Goal: Communication & Community: Answer question/provide support

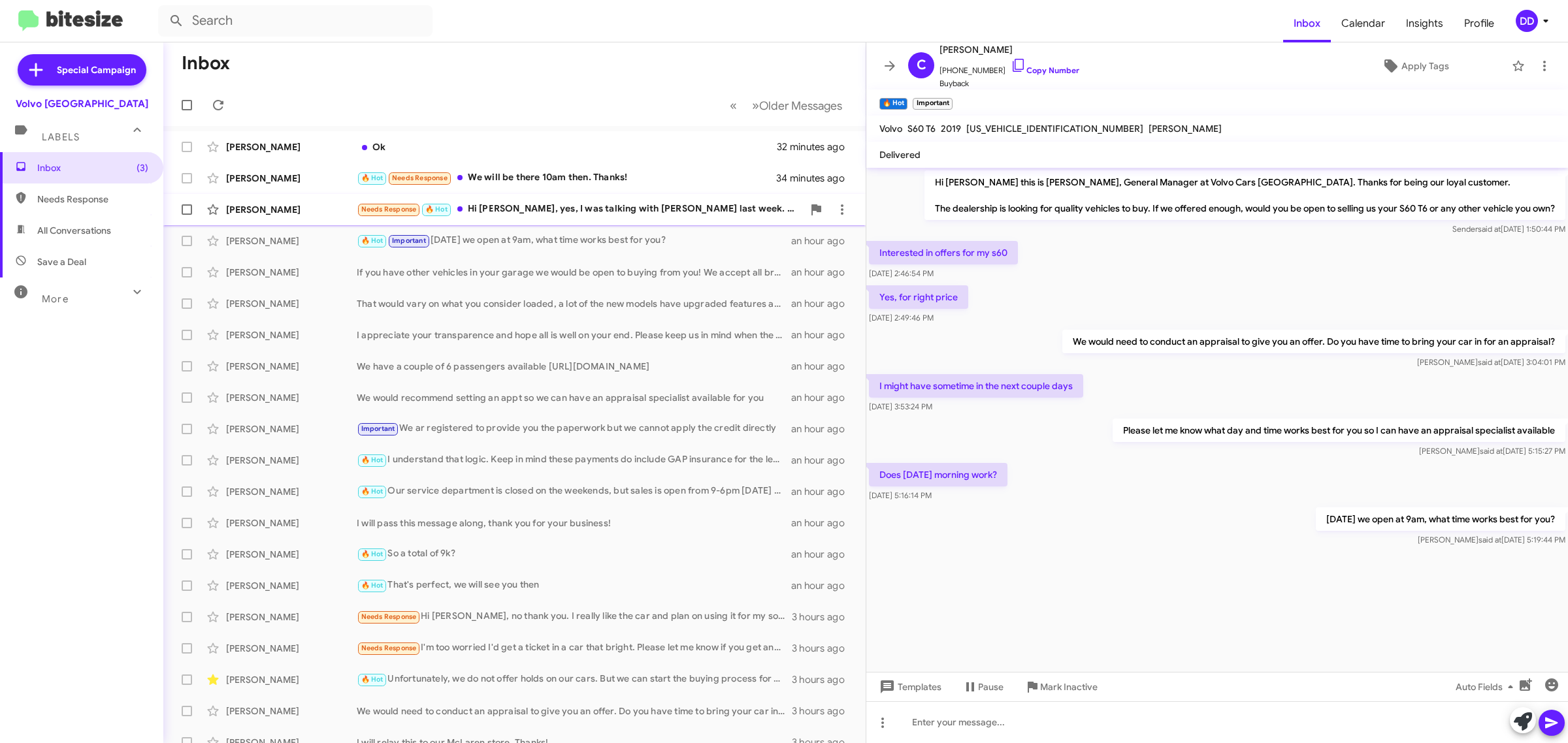
click at [612, 213] on div "Needs Response 🔥 Hot Hi [PERSON_NAME], yes, I was talking with [PERSON_NAME] la…" at bounding box center [579, 209] width 446 height 15
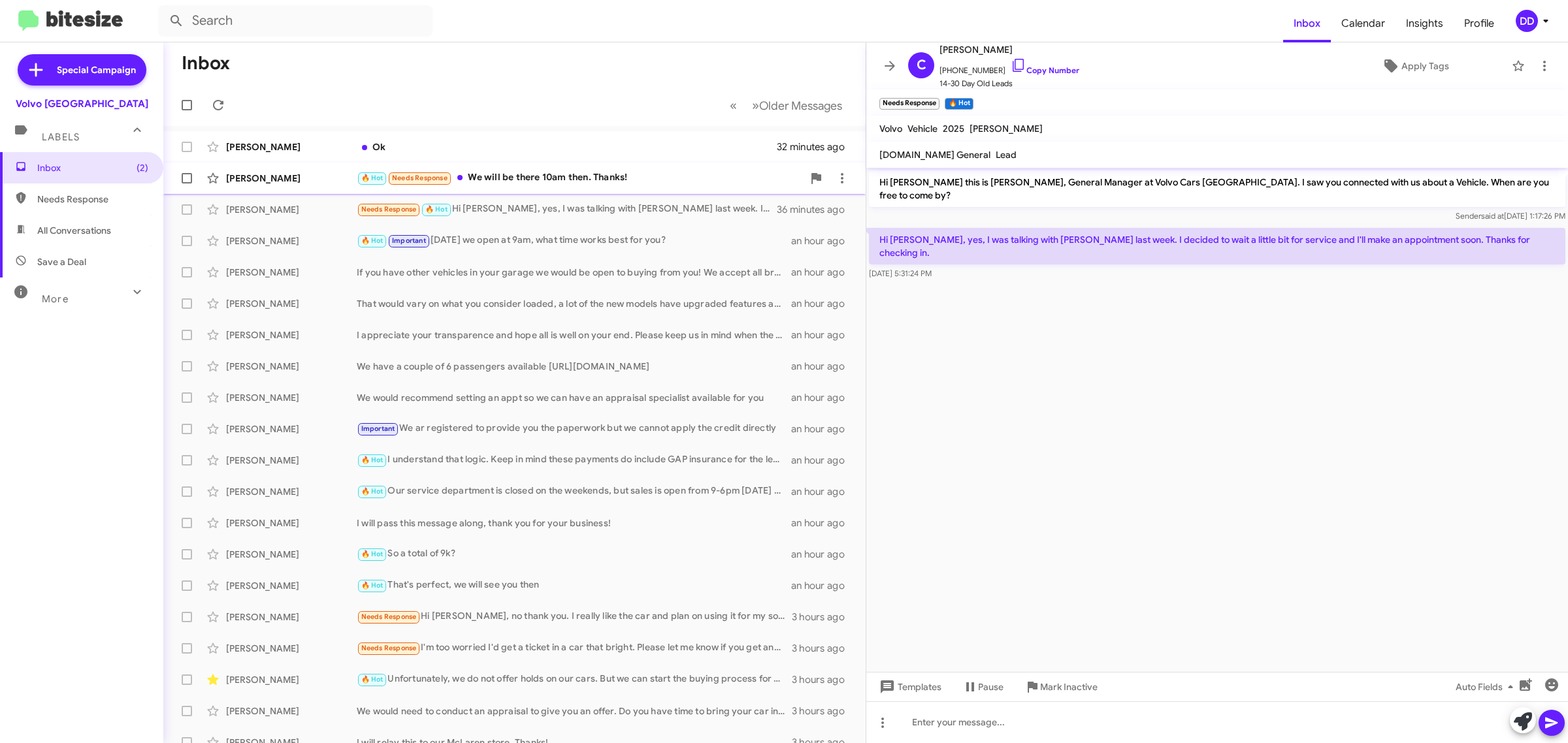
click at [598, 172] on div "🔥 Hot Needs Response We will be there 10am then. Thanks!" at bounding box center [579, 177] width 446 height 15
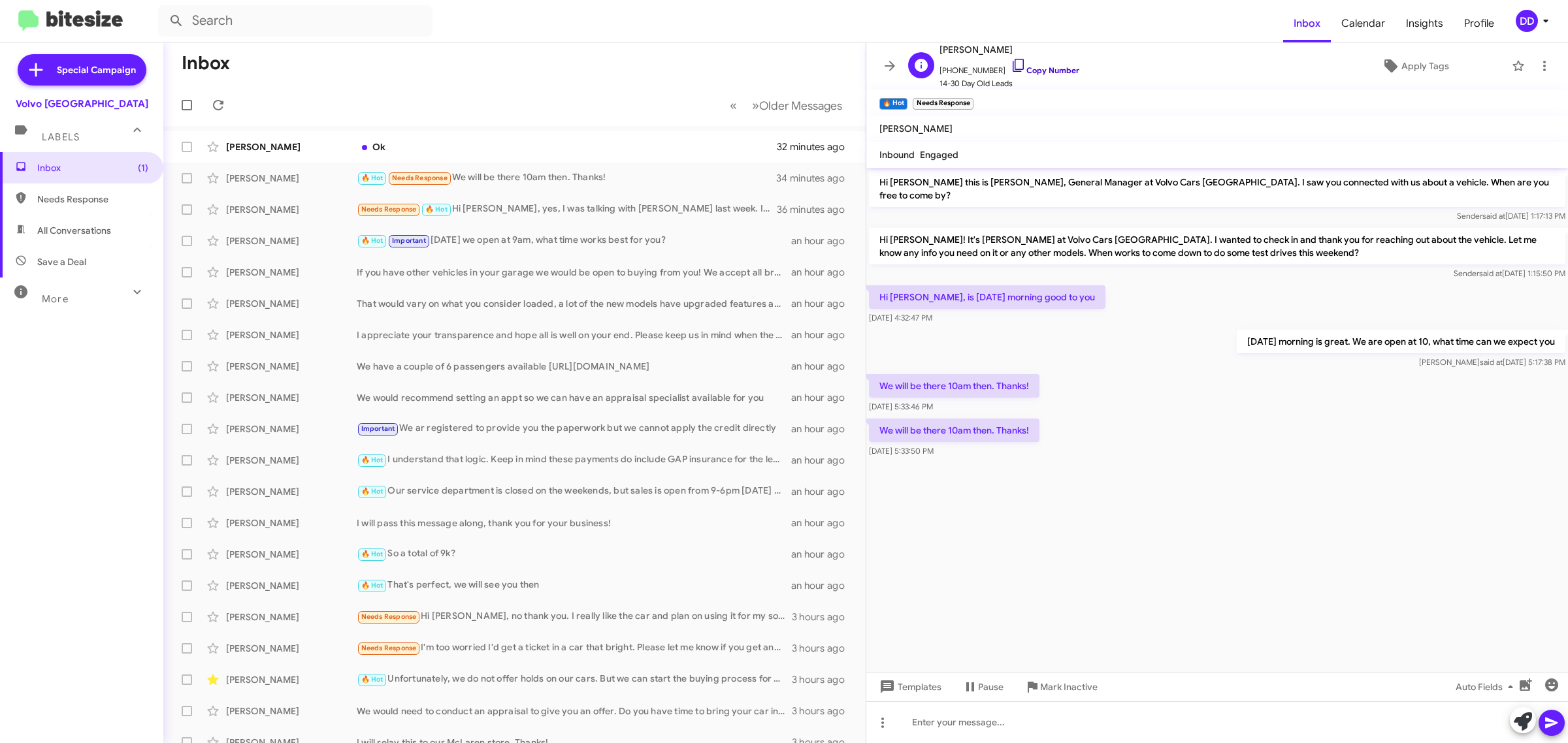
click at [1046, 69] on link "Copy Number" at bounding box center [1045, 70] width 69 height 9
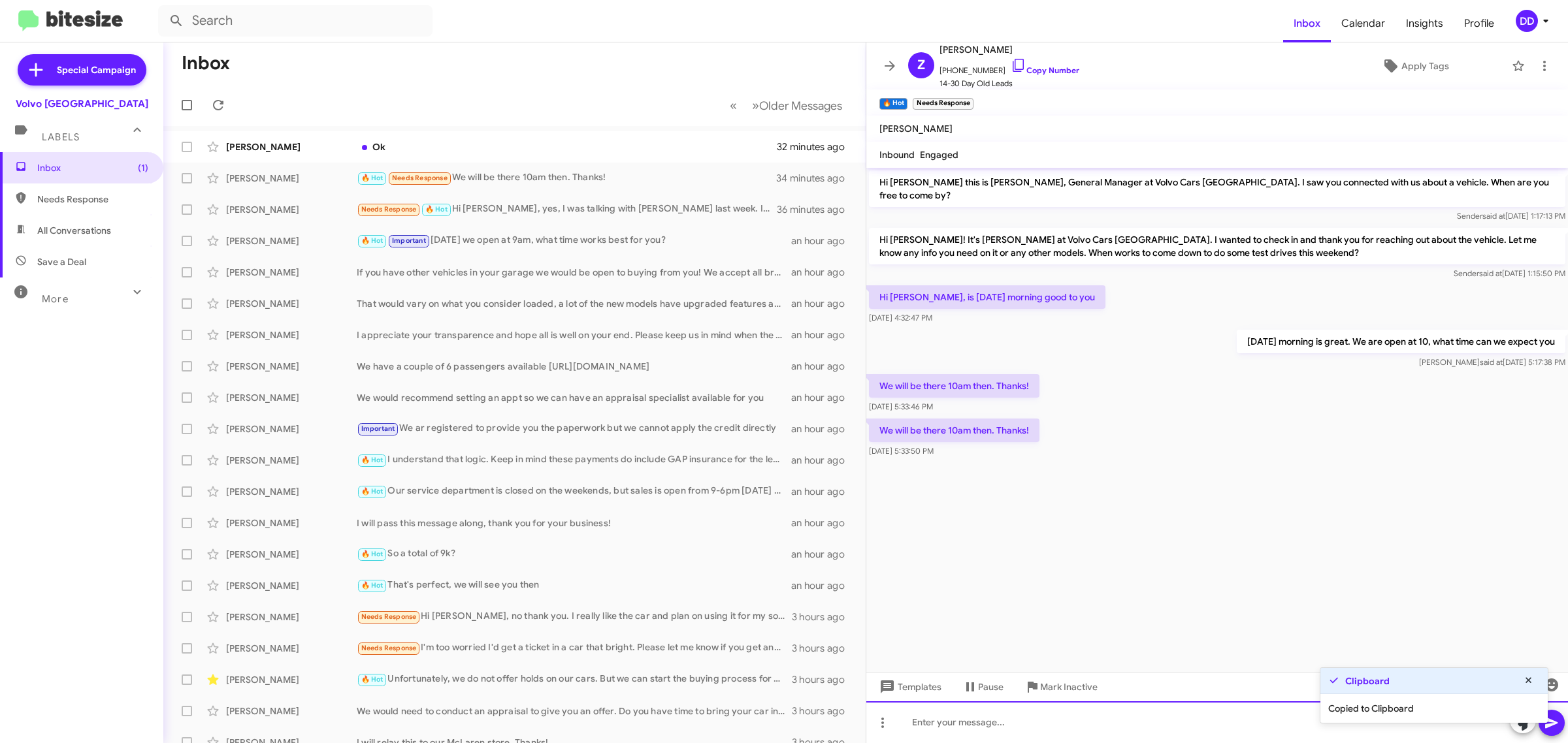
click at [955, 725] on div at bounding box center [1217, 722] width 702 height 42
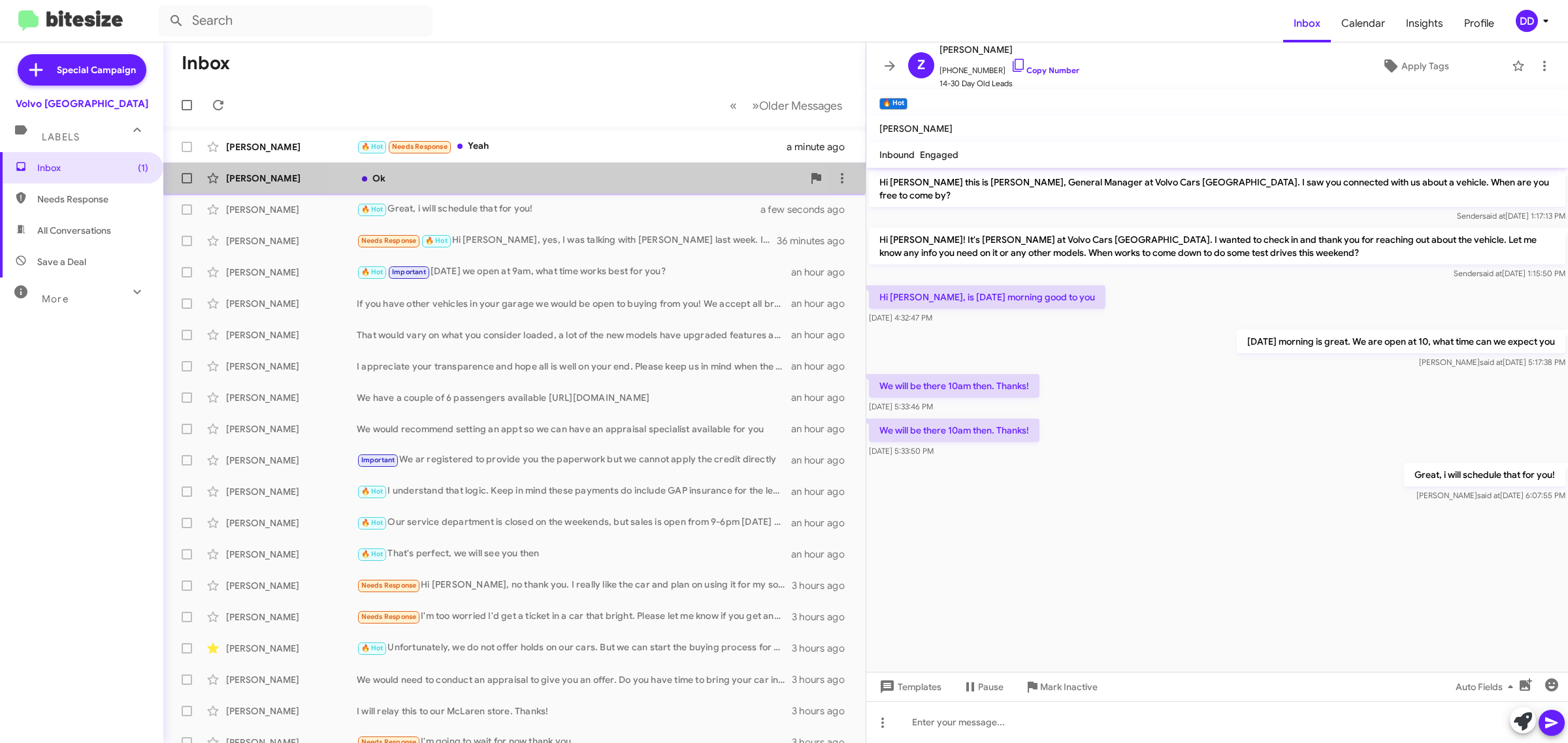
click at [527, 180] on div "Ok" at bounding box center [579, 178] width 446 height 13
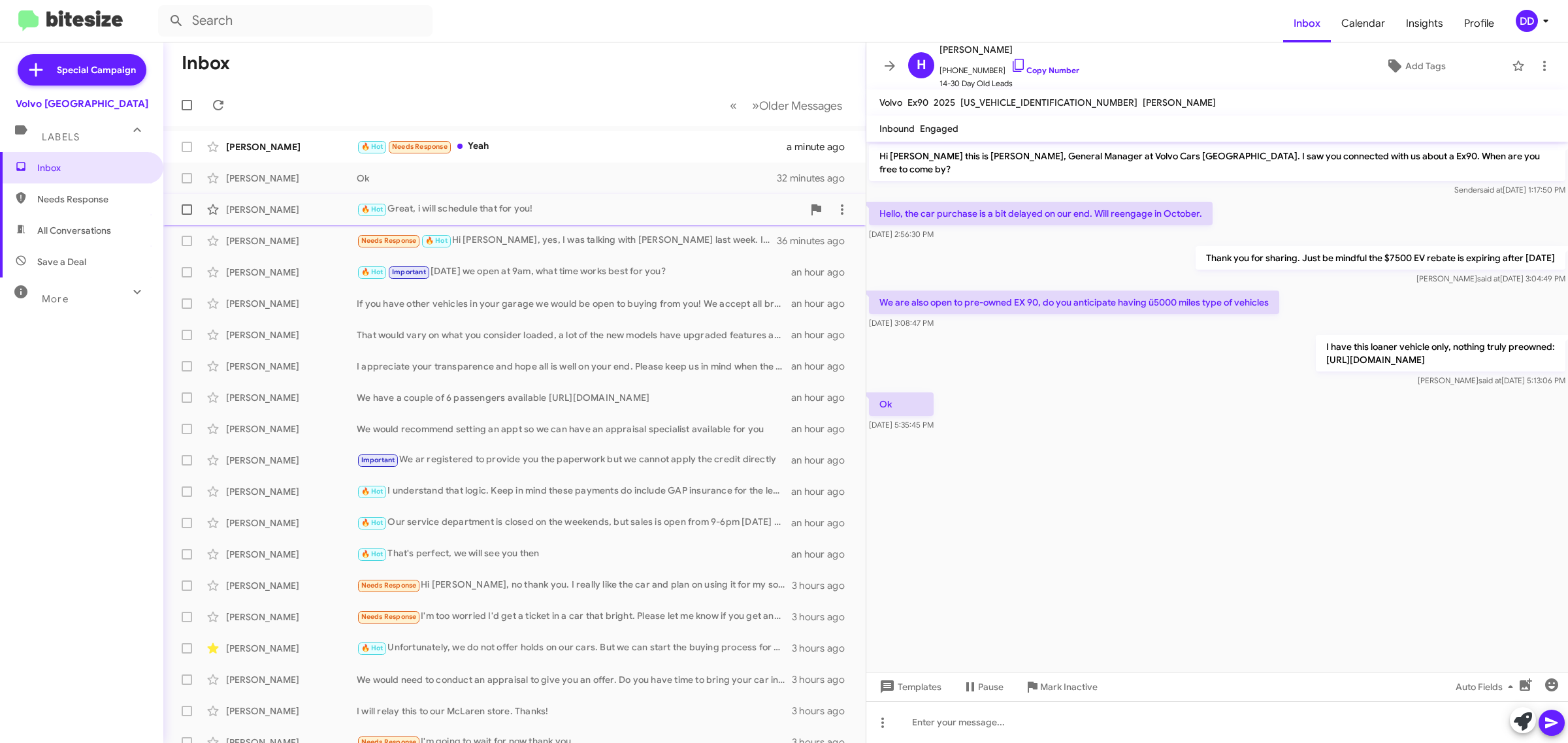
click at [586, 213] on div "🔥 Hot Great, i will schedule that for you!" at bounding box center [579, 209] width 446 height 15
